Goal: Transaction & Acquisition: Purchase product/service

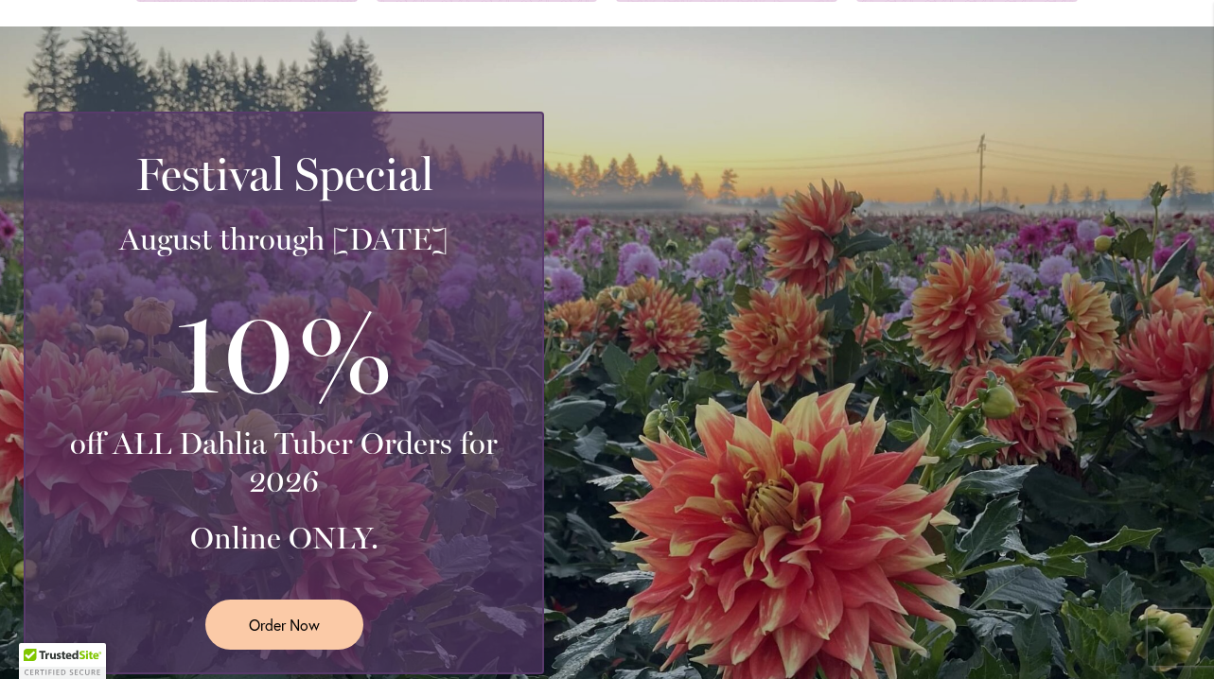
scroll to position [315, 0]
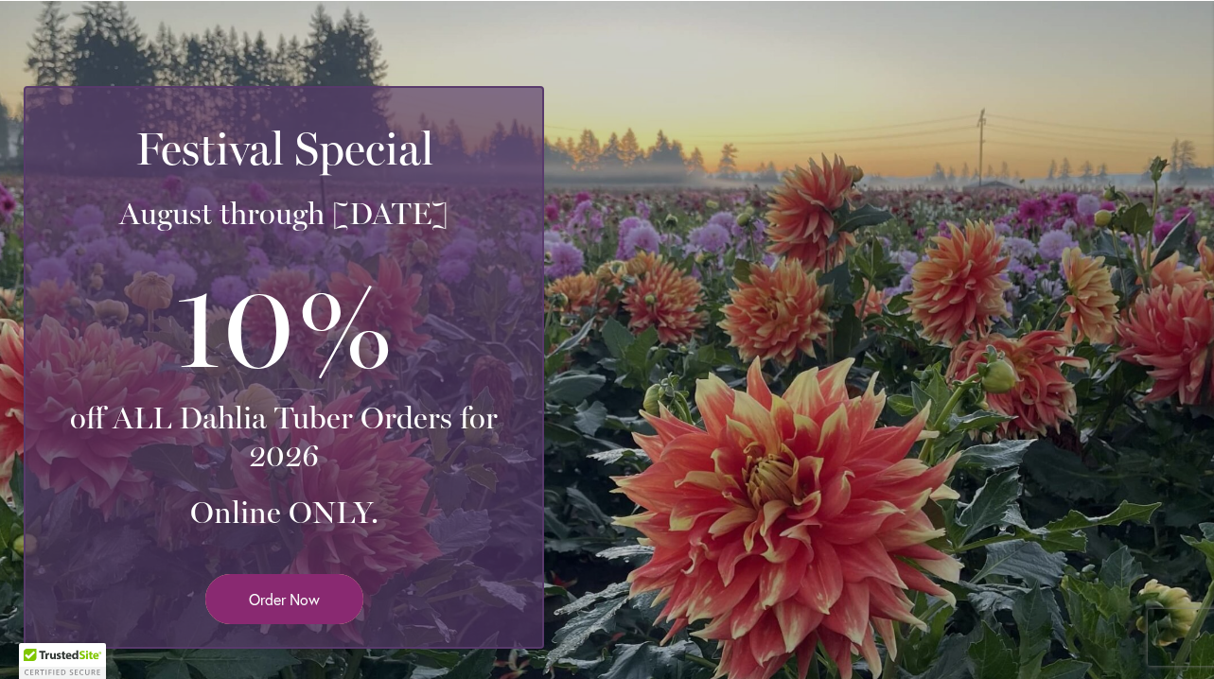
click at [250, 604] on span "Order Now" at bounding box center [284, 599] width 71 height 22
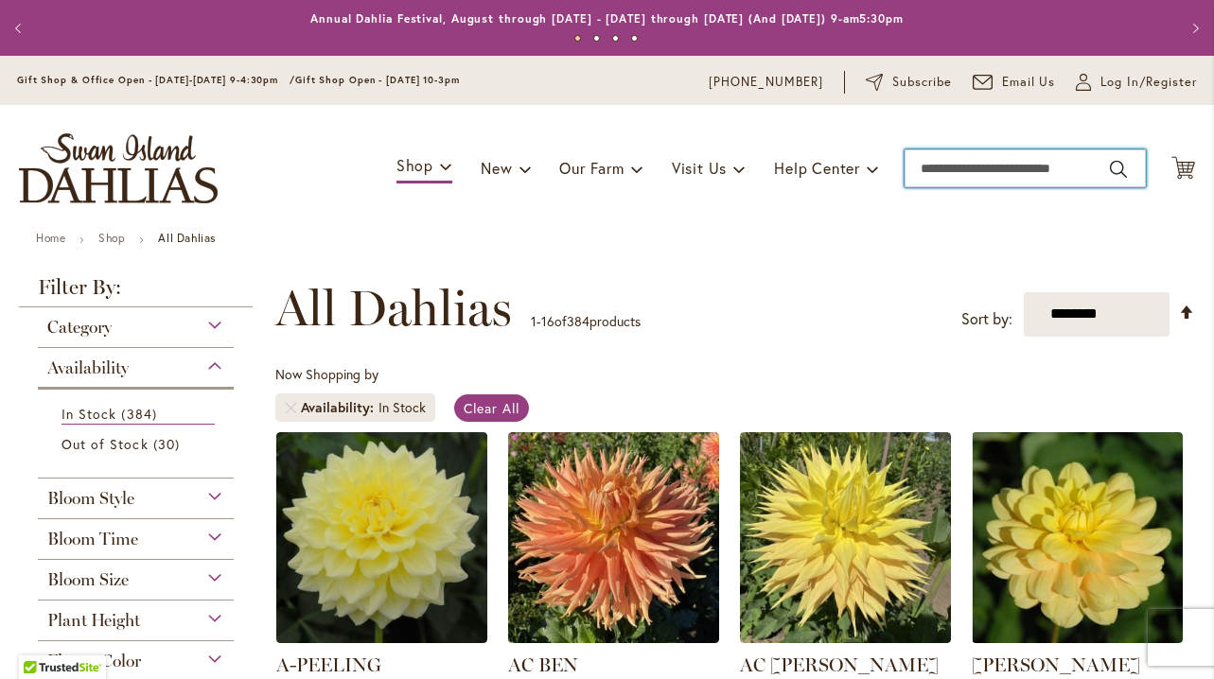
click at [979, 161] on input "Search" at bounding box center [1024, 168] width 241 height 38
type input "*******"
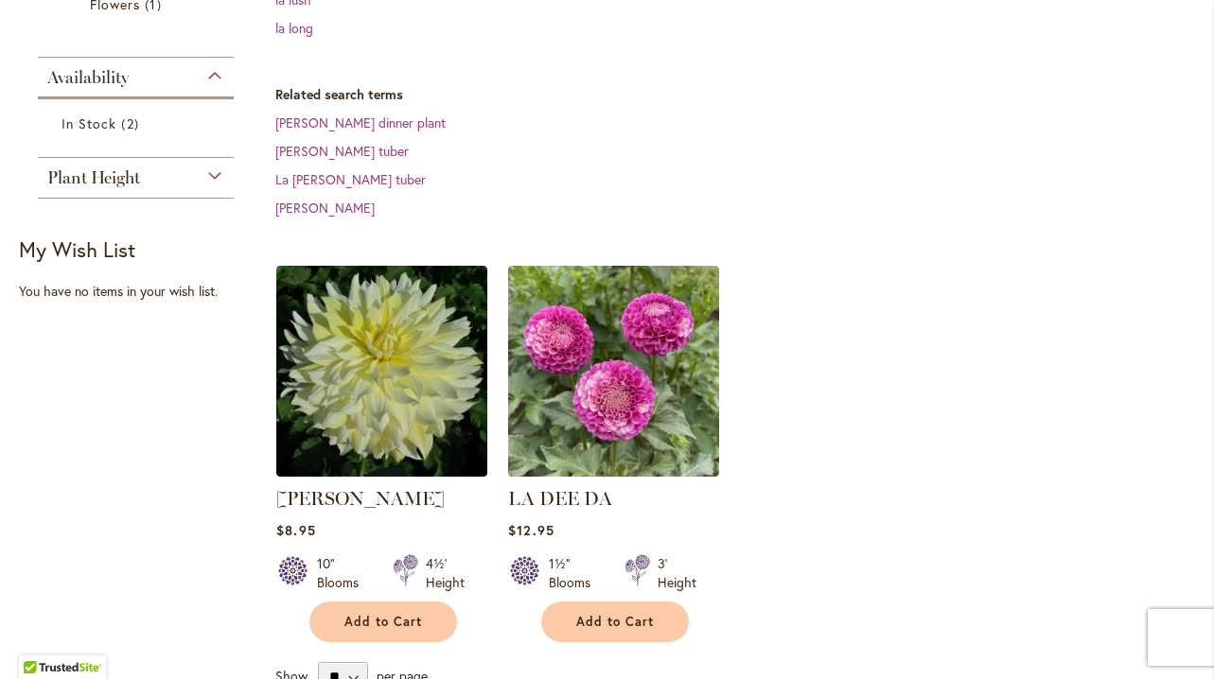
scroll to position [454, 0]
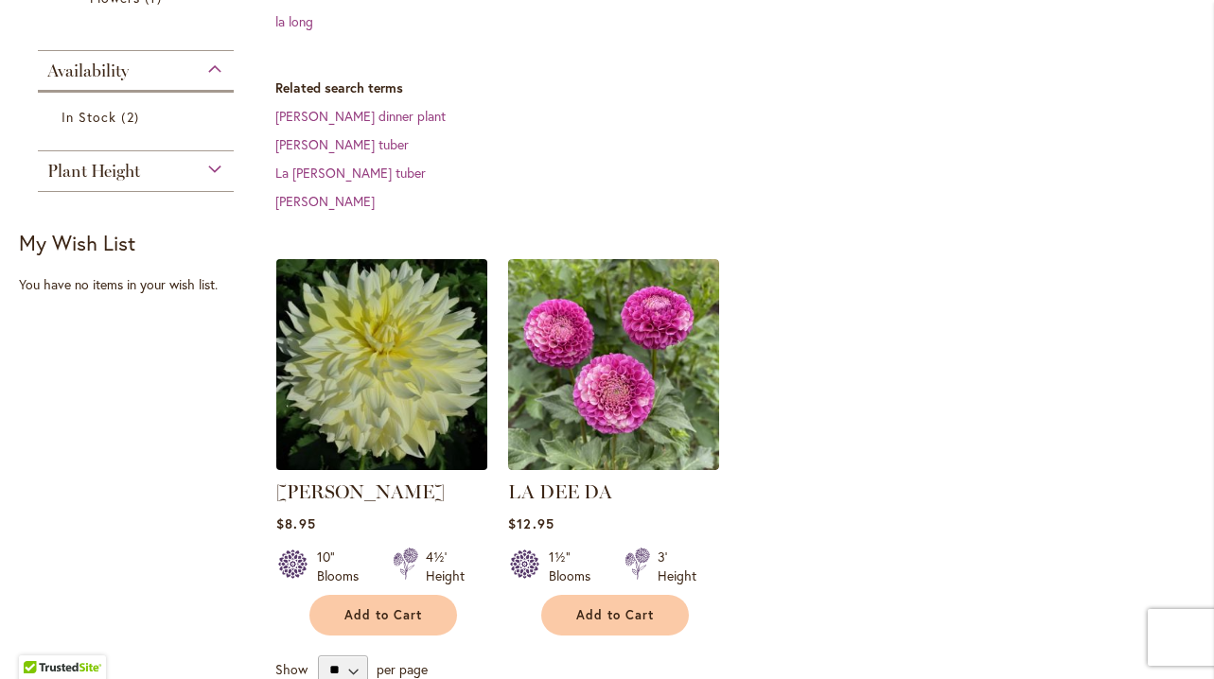
click at [429, 291] on img at bounding box center [382, 364] width 221 height 221
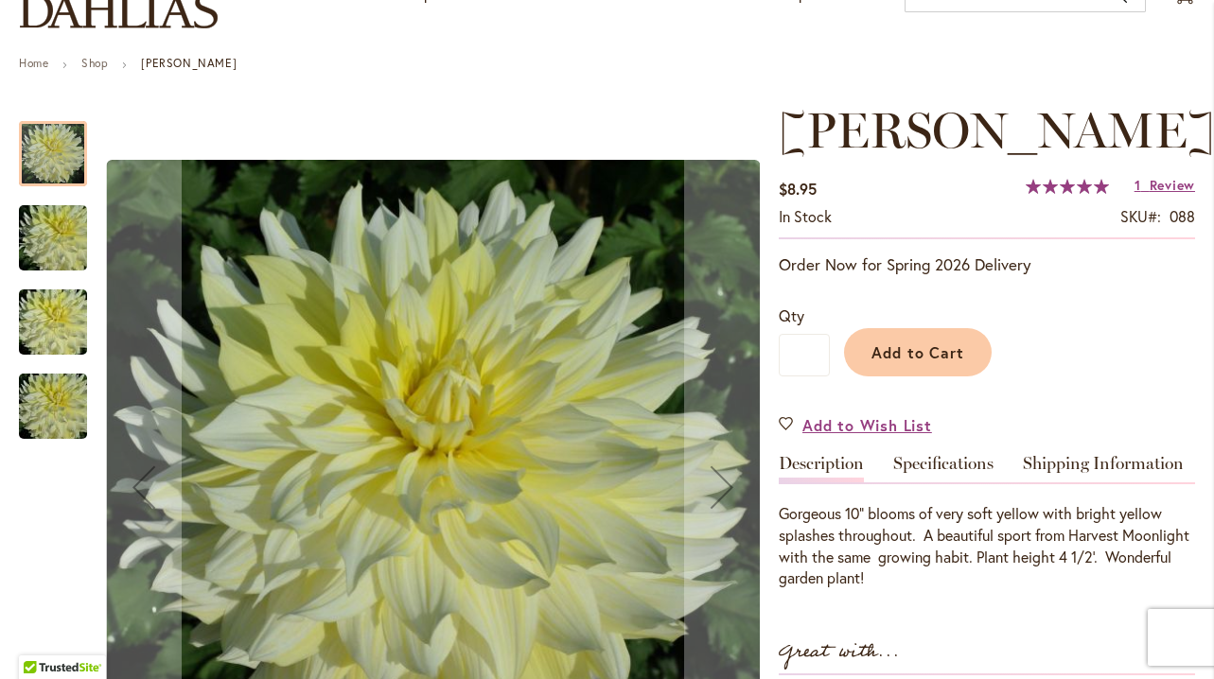
scroll to position [212, 0]
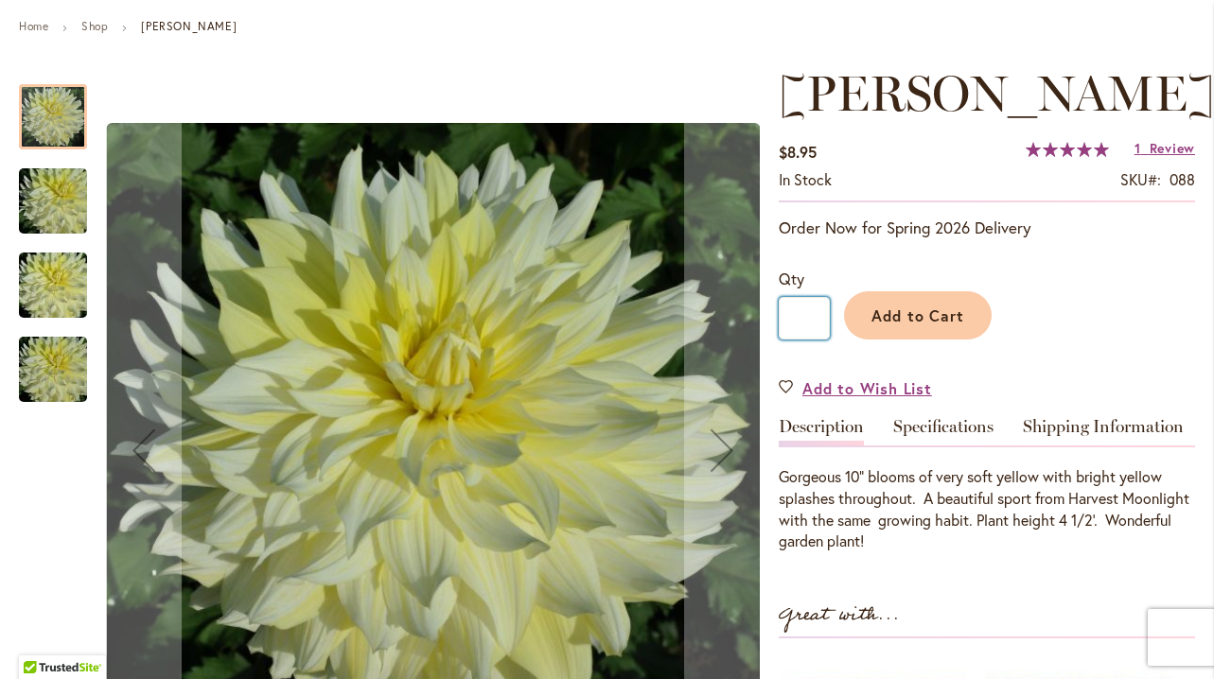
drag, startPoint x: 814, startPoint y: 320, endPoint x: 787, endPoint y: 312, distance: 27.5
click at [787, 312] on input "*" at bounding box center [804, 318] width 51 height 43
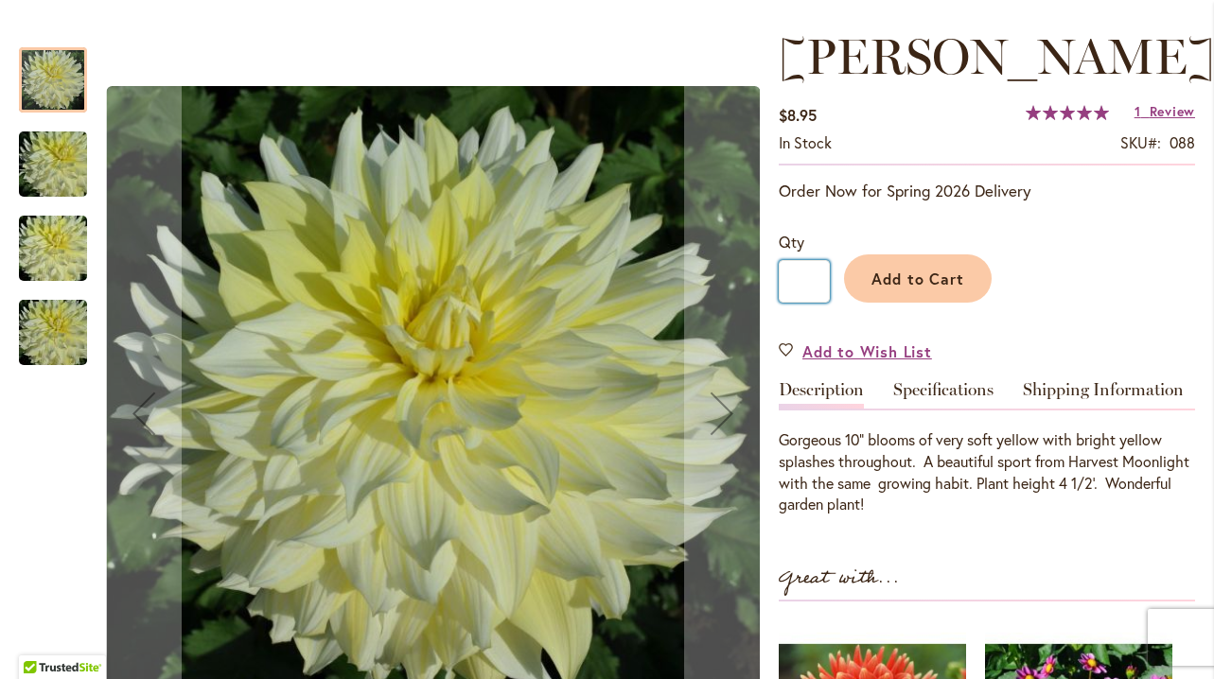
scroll to position [200, 0]
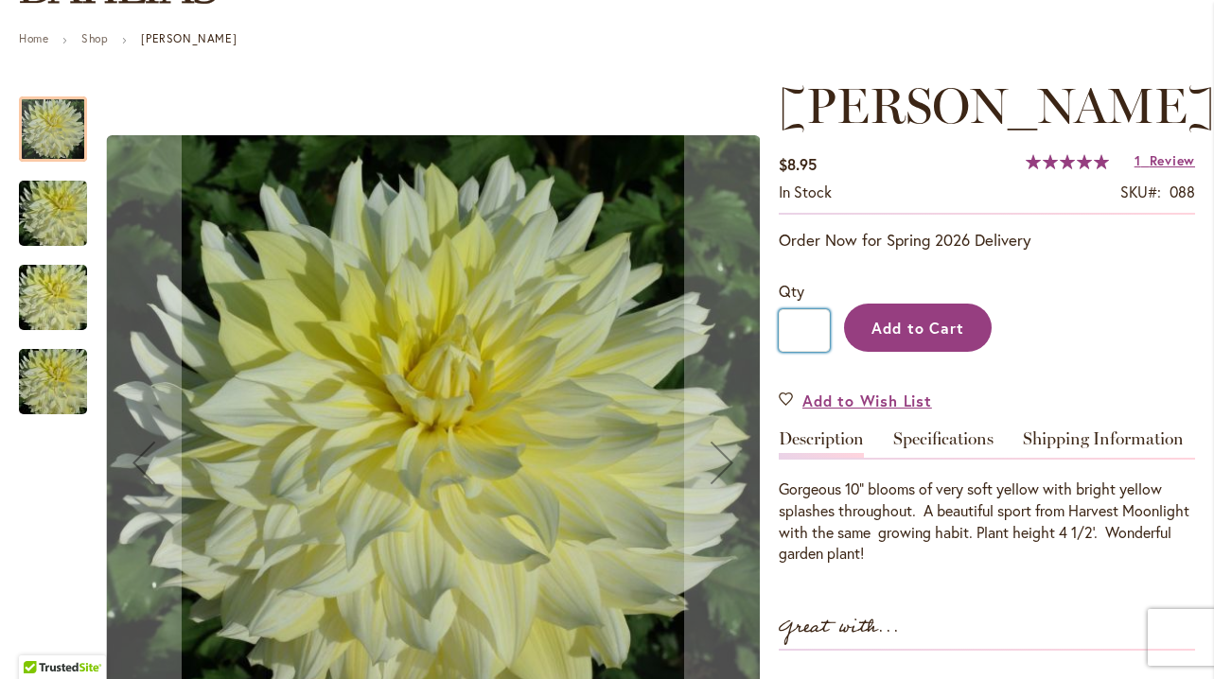
type input "*"
click at [892, 333] on span "Add to Cart" at bounding box center [918, 328] width 94 height 20
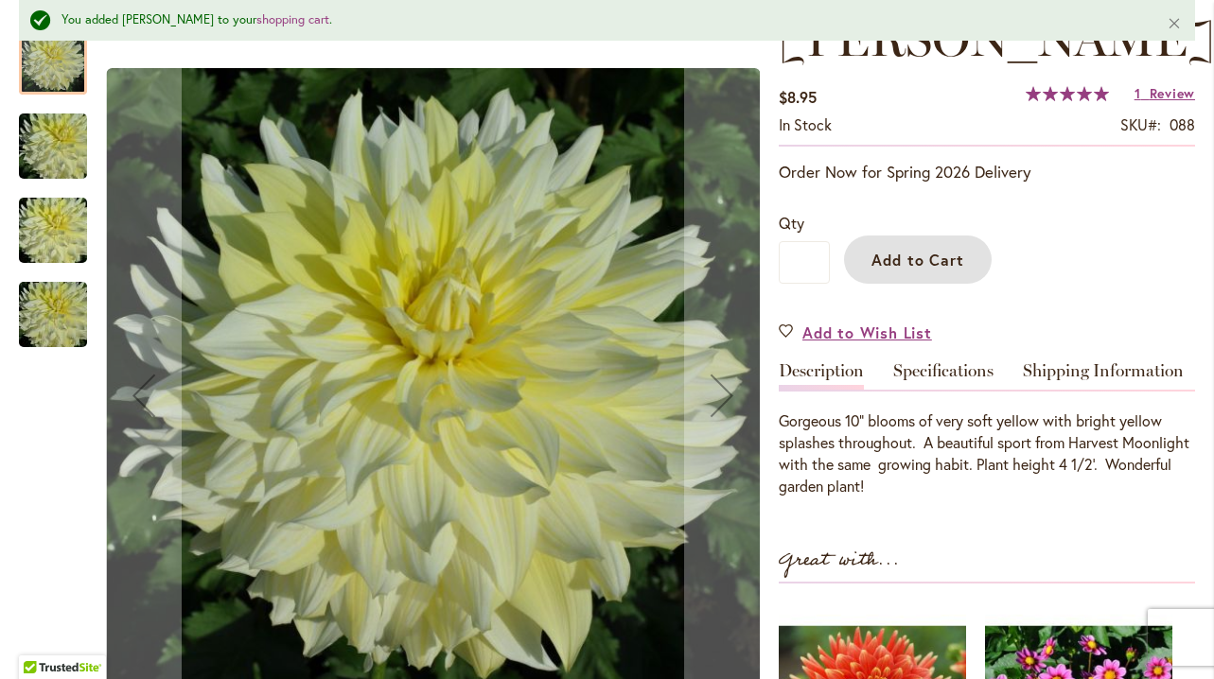
scroll to position [131, 0]
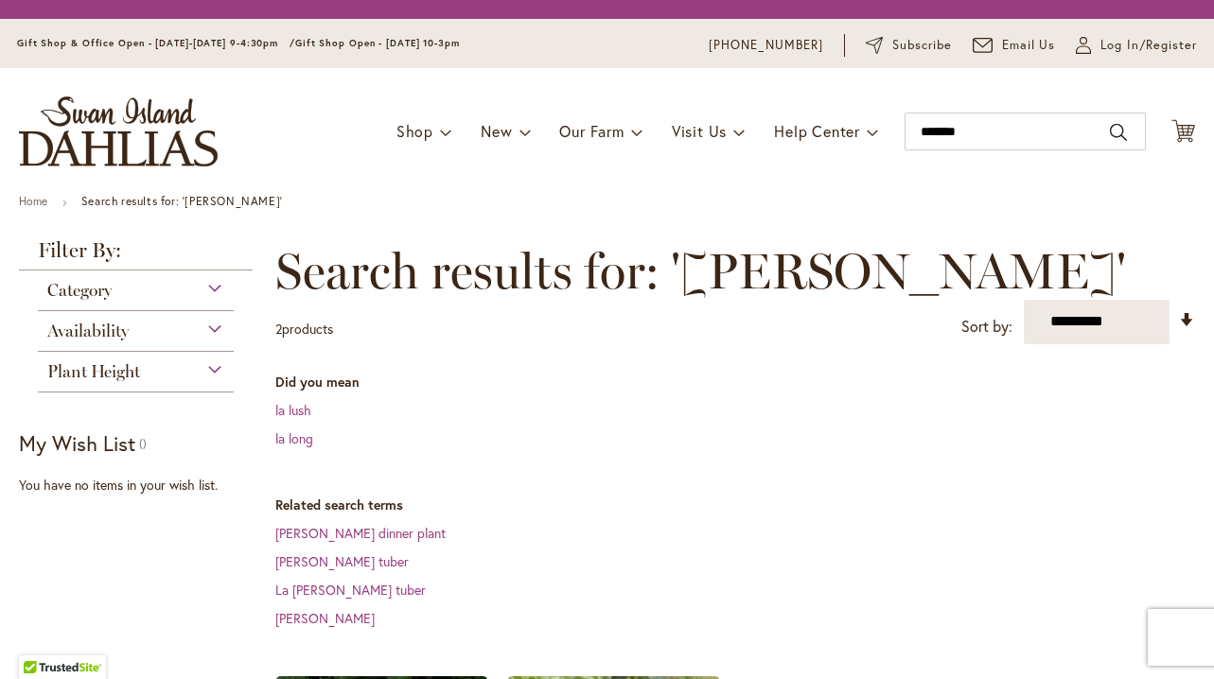
scroll to position [454, 0]
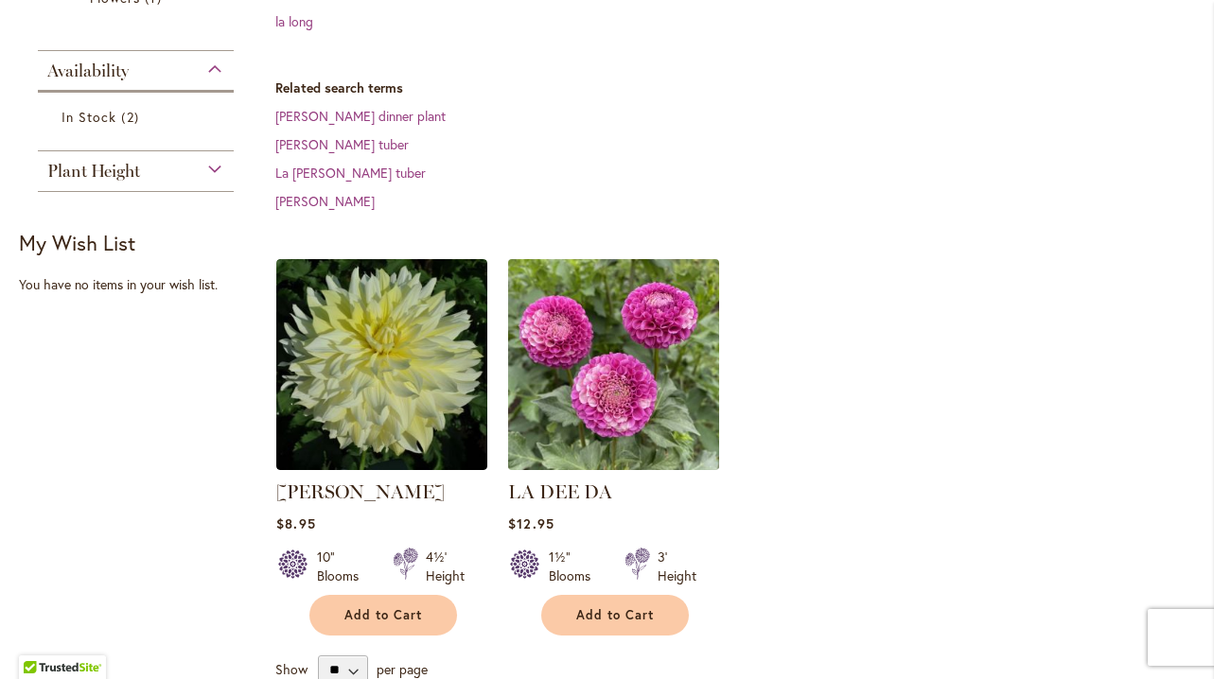
click at [622, 313] on img at bounding box center [613, 364] width 221 height 221
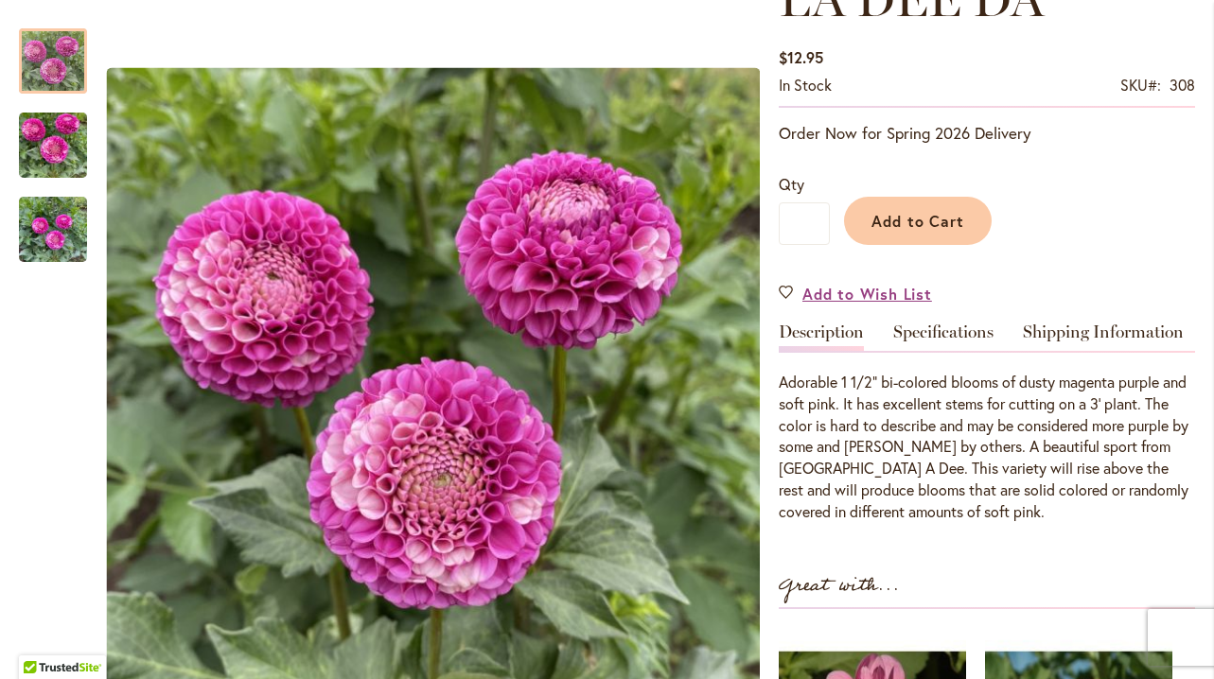
scroll to position [309, 0]
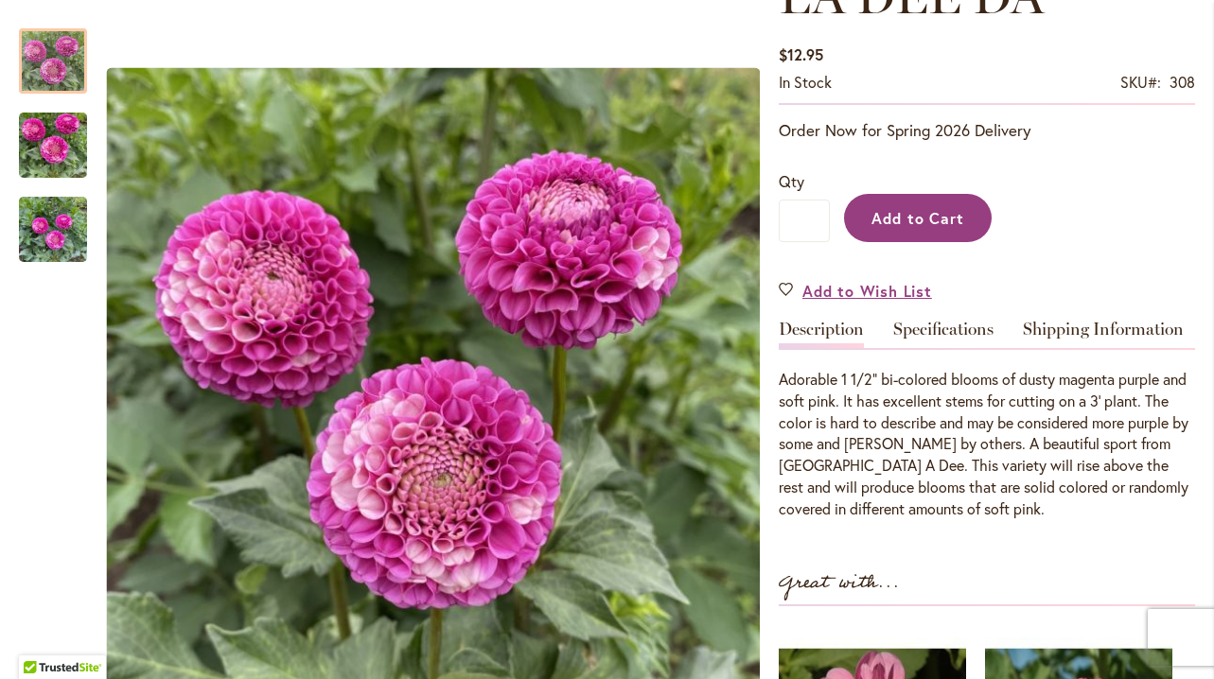
click at [918, 227] on span "Add to Cart" at bounding box center [918, 218] width 94 height 20
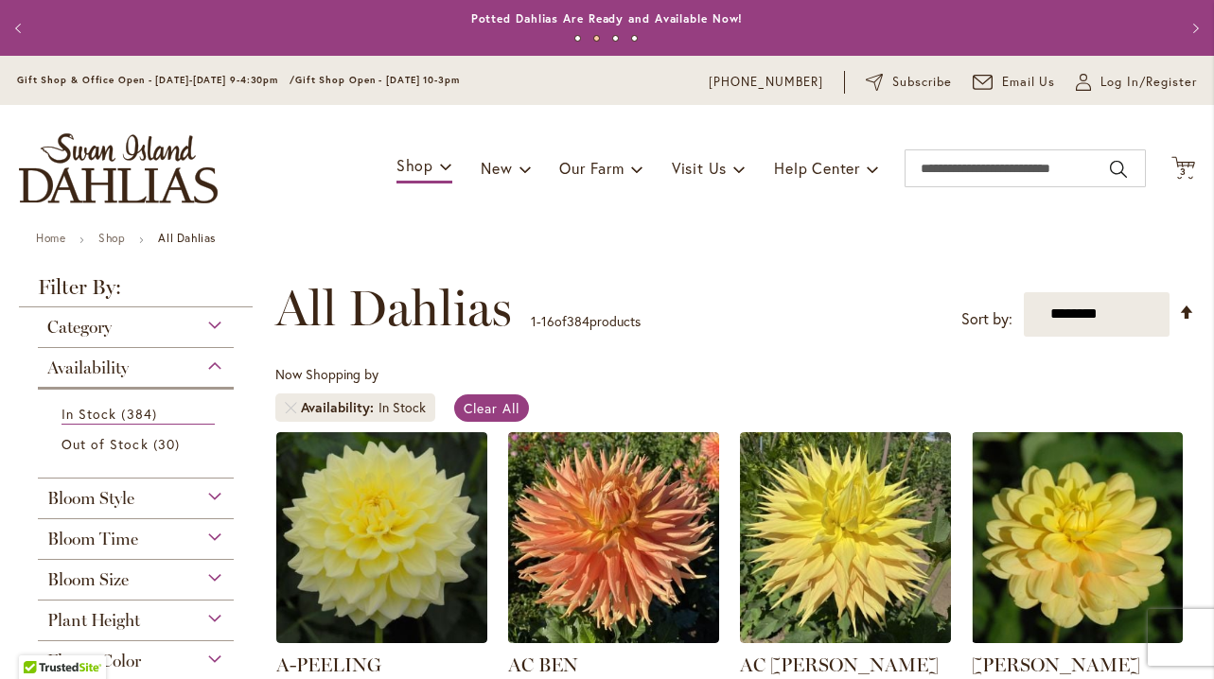
click at [23, 28] on button "Previous" at bounding box center [21, 28] width 38 height 38
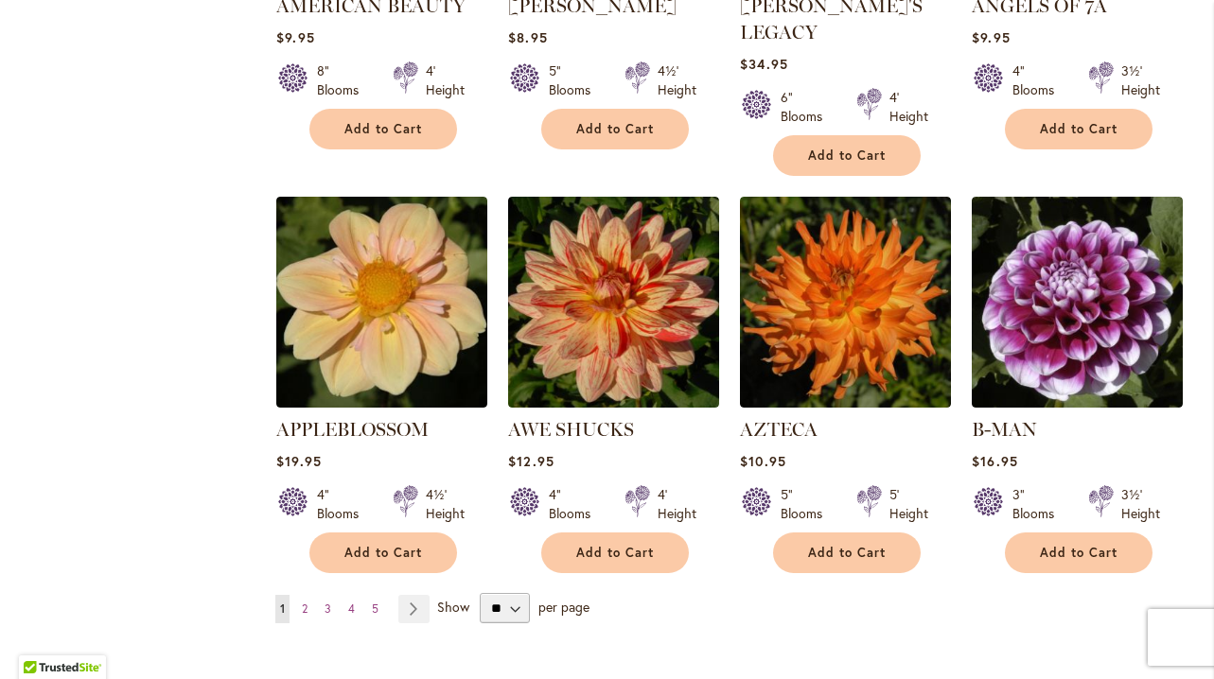
scroll to position [1487, 0]
